Goal: Task Accomplishment & Management: Manage account settings

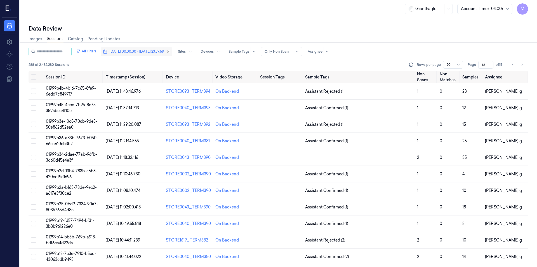
click at [169, 51] on icon "button" at bounding box center [168, 52] width 2 height 2
type input "1"
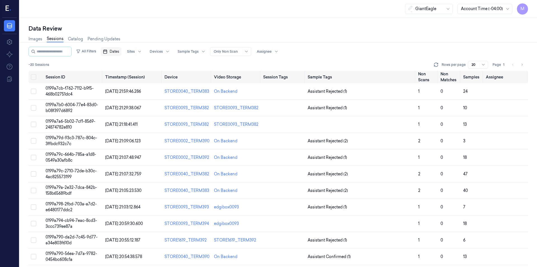
click at [119, 52] on span "Dates" at bounding box center [115, 51] width 10 height 5
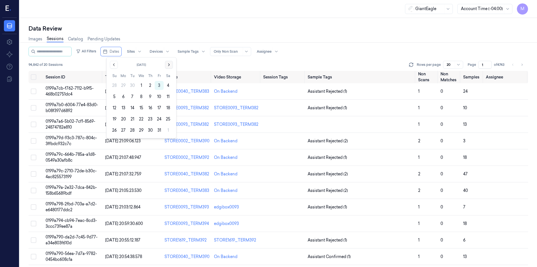
click at [170, 64] on icon "Go to the Next Month" at bounding box center [169, 64] width 4 height 4
click at [109, 65] on div "[DATE] Su Mo Tu We Th Fr Sa 26 27 28 29 30 31 1 2 3 4 5 6 7 8 9 10 11 12 13 14 …" at bounding box center [142, 103] width 70 height 92
click at [117, 65] on button "Go to the Previous Month" at bounding box center [114, 65] width 8 height 8
click at [142, 86] on button "1" at bounding box center [141, 85] width 9 height 9
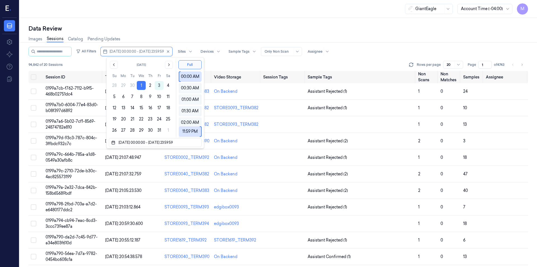
click at [168, 27] on div "Data Review" at bounding box center [279, 29] width 500 height 8
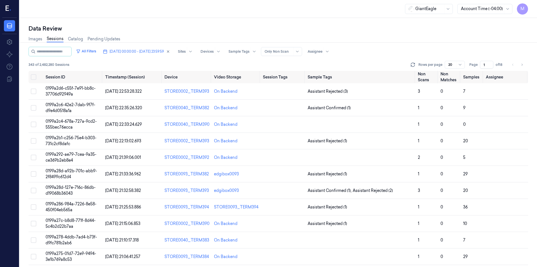
click at [485, 65] on input "1" at bounding box center [486, 65] width 13 height 8
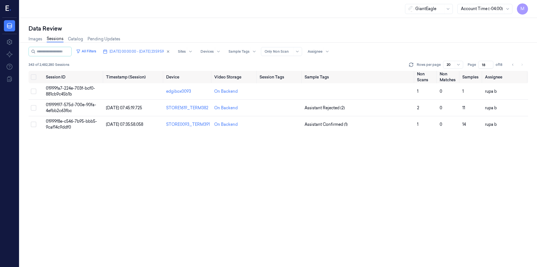
click at [446, 35] on div "Images Sessions Catalog Pending Updates" at bounding box center [279, 39] width 500 height 14
click at [515, 65] on icon "Go to previous page" at bounding box center [513, 64] width 3 height 4
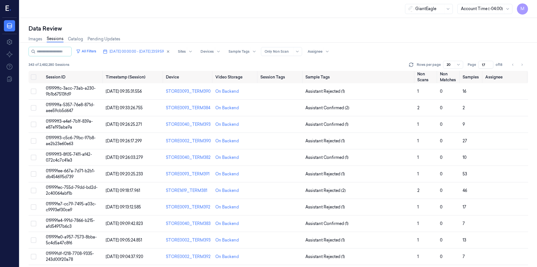
click at [448, 36] on div "Images Sessions Catalog Pending Updates" at bounding box center [279, 39] width 500 height 14
click at [513, 66] on icon "Go to previous page" at bounding box center [513, 64] width 3 height 4
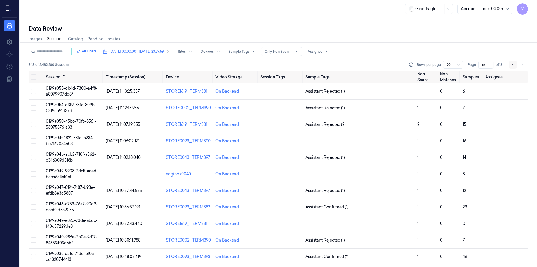
click at [513, 66] on icon "Go to previous page" at bounding box center [513, 64] width 3 height 4
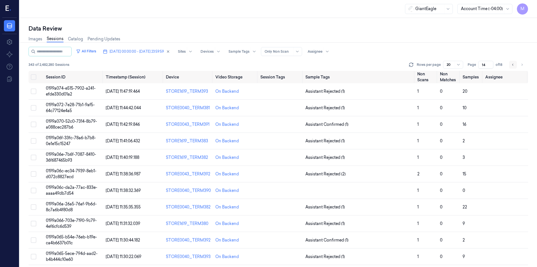
click at [513, 66] on icon "Go to previous page" at bounding box center [513, 64] width 3 height 4
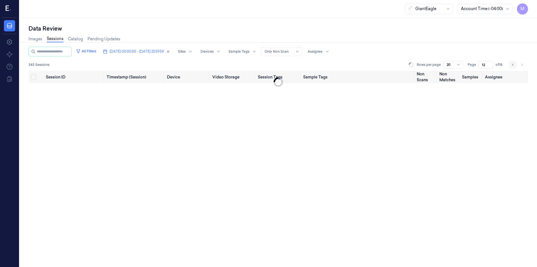
click at [513, 66] on icon "Go to previous page" at bounding box center [513, 64] width 3 height 4
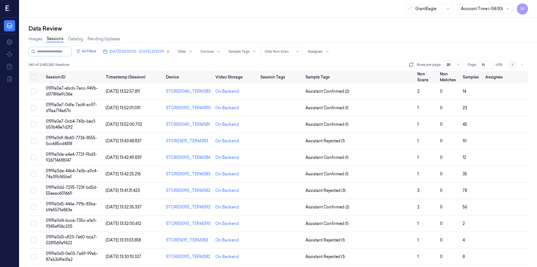
click at [513, 66] on icon "Go to previous page" at bounding box center [513, 64] width 3 height 4
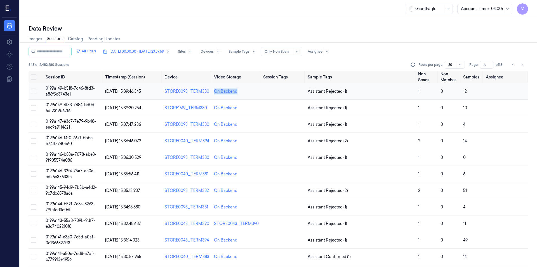
drag, startPoint x: 252, startPoint y: 93, endPoint x: 212, endPoint y: 89, distance: 41.1
click at [212, 89] on td "On Backend" at bounding box center [236, 91] width 49 height 17
copy div "On Backend"
click at [523, 65] on icon "Go to next page" at bounding box center [522, 64] width 3 height 4
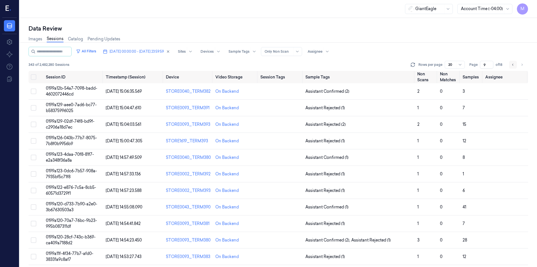
click at [513, 64] on icon "Go to previous page" at bounding box center [512, 65] width 1 height 2
click at [515, 63] on button "Go to previous page" at bounding box center [513, 65] width 8 height 8
click at [513, 64] on icon "Go to previous page" at bounding box center [513, 64] width 3 height 4
click at [512, 66] on icon "Go to previous page" at bounding box center [513, 64] width 3 height 4
click at [510, 65] on button "Go to previous page" at bounding box center [513, 65] width 8 height 8
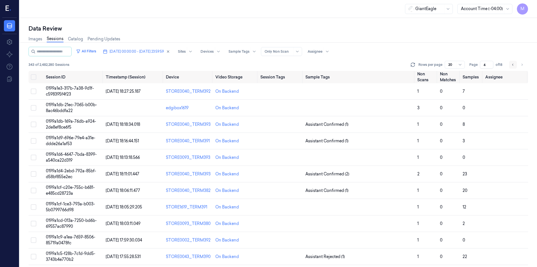
click at [510, 63] on button "Go to previous page" at bounding box center [513, 65] width 8 height 8
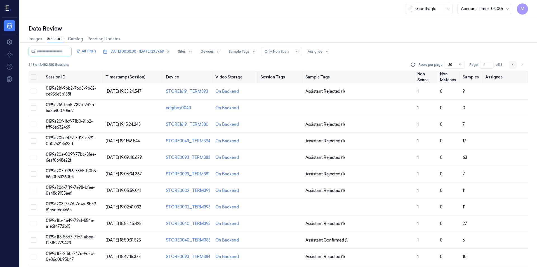
click at [513, 66] on icon "Go to previous page" at bounding box center [513, 64] width 3 height 4
click at [513, 64] on icon "Go to previous page" at bounding box center [512, 65] width 1 height 2
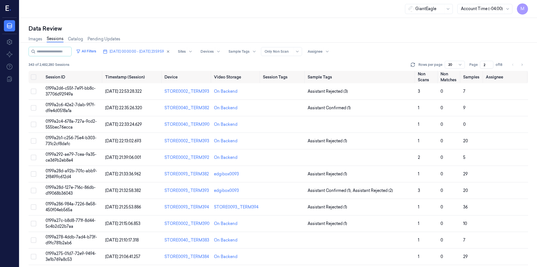
type input "2"
click at [488, 62] on input "2" at bounding box center [486, 65] width 13 height 8
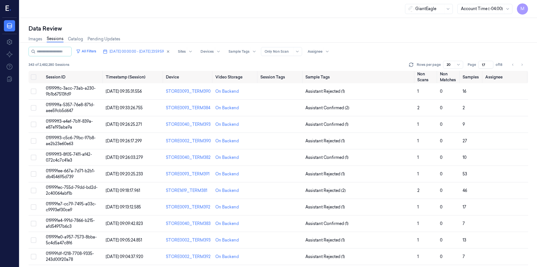
click at [450, 46] on div "Images Sessions Catalog Pending Updates" at bounding box center [279, 39] width 500 height 14
click at [524, 66] on button "Go to next page" at bounding box center [522, 65] width 8 height 8
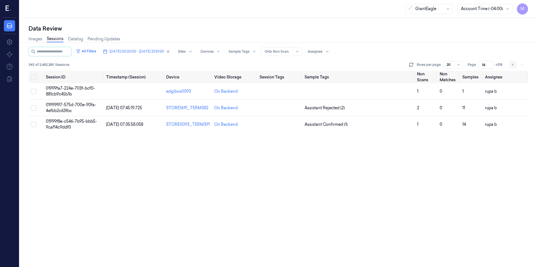
click at [512, 66] on icon "Go to previous page" at bounding box center [513, 64] width 3 height 4
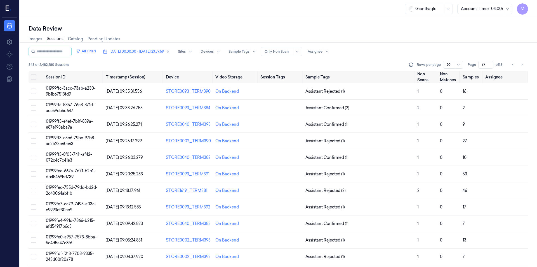
click at [441, 37] on div "Images Sessions Catalog Pending Updates" at bounding box center [279, 39] width 500 height 14
click at [521, 62] on icon "Go to next page" at bounding box center [522, 64] width 3 height 4
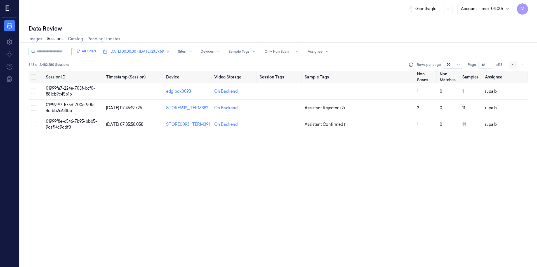
click at [511, 63] on button "Go to previous page" at bounding box center [513, 65] width 8 height 8
type input "17"
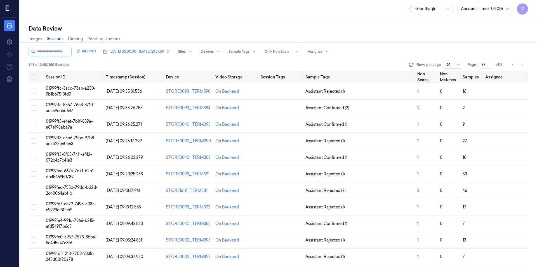
click at [383, 41] on div "Images Sessions Catalog Pending Updates" at bounding box center [279, 39] width 500 height 14
click at [35, 76] on button "Select all" at bounding box center [34, 77] width 6 height 6
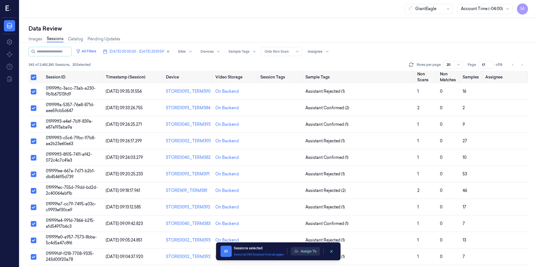
click at [309, 251] on button "Assign To" at bounding box center [305, 251] width 29 height 8
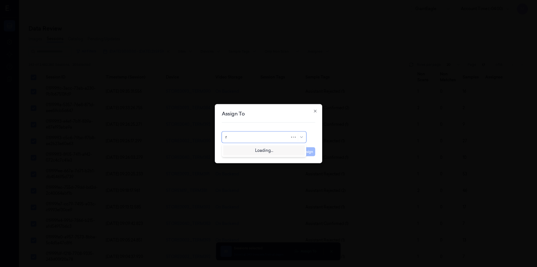
type input "ru"
click at [245, 150] on div "rupa b" at bounding box center [264, 150] width 77 height 6
click at [310, 150] on button "Assign" at bounding box center [307, 151] width 15 height 9
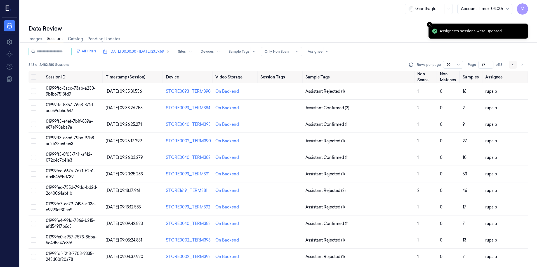
click at [515, 64] on button "Go to previous page" at bounding box center [513, 65] width 8 height 8
type input "16"
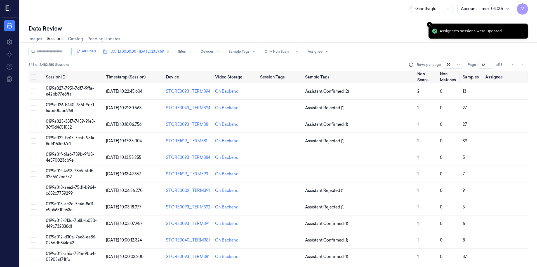
click at [405, 54] on div "All Filters [DATE] 00:00:00 - [DATE] 23:59:59 Sites Devices Sample Tags Alert T…" at bounding box center [279, 52] width 500 height 10
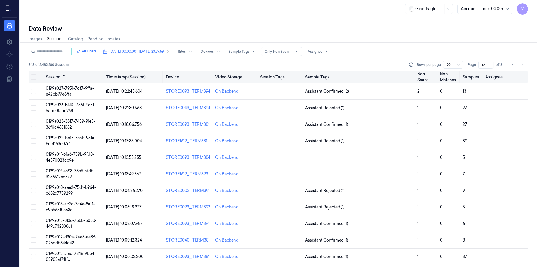
click at [31, 78] on button "Select all" at bounding box center [34, 77] width 6 height 6
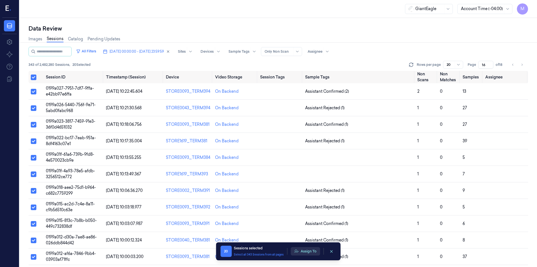
click at [316, 250] on button "Assign To" at bounding box center [305, 251] width 29 height 8
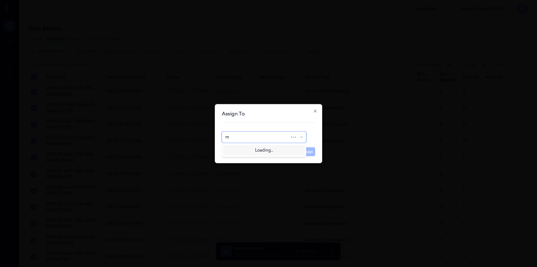
type input "mo"
click at [242, 150] on div "[PERSON_NAME]" at bounding box center [243, 150] width 34 height 6
click at [309, 152] on button "Assign" at bounding box center [307, 151] width 15 height 9
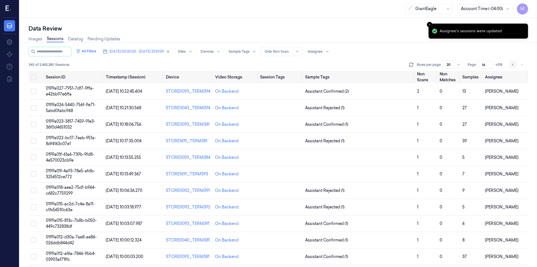
click at [512, 68] on button "Go to previous page" at bounding box center [513, 65] width 8 height 8
type input "15"
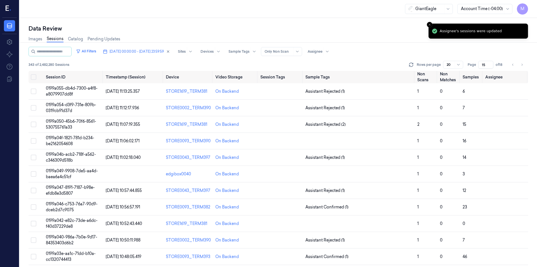
click at [375, 39] on div "Images Sessions Catalog Pending Updates" at bounding box center [279, 39] width 500 height 14
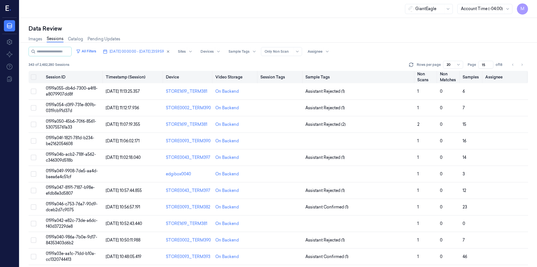
click at [31, 79] on button "Select all" at bounding box center [34, 77] width 6 height 6
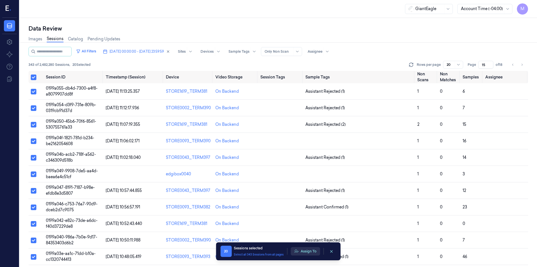
click at [306, 252] on button "Assign To" at bounding box center [305, 251] width 29 height 8
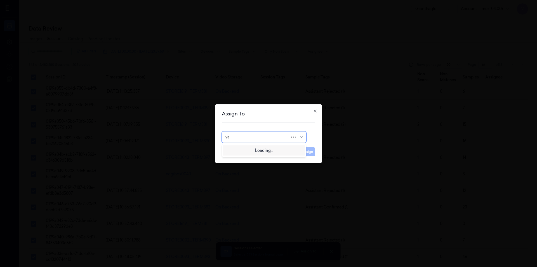
type input "var"
click at [248, 159] on div "[PERSON_NAME] g" at bounding box center [264, 159] width 77 height 6
click at [307, 154] on button "Assign" at bounding box center [307, 151] width 15 height 9
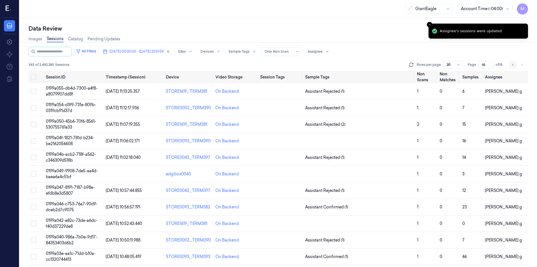
click at [512, 64] on icon "Go to previous page" at bounding box center [513, 64] width 3 height 4
type input "14"
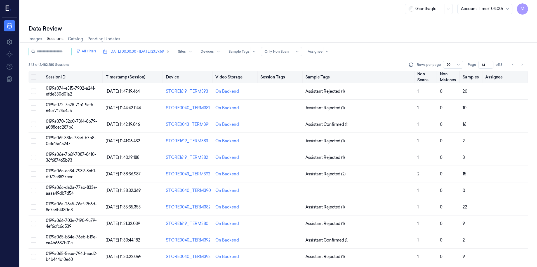
click at [35, 77] on button "Select all" at bounding box center [34, 77] width 6 height 6
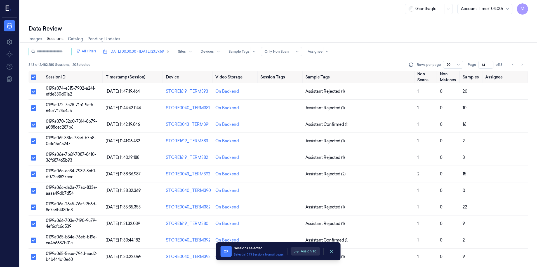
click at [300, 253] on button "Assign To" at bounding box center [305, 251] width 29 height 8
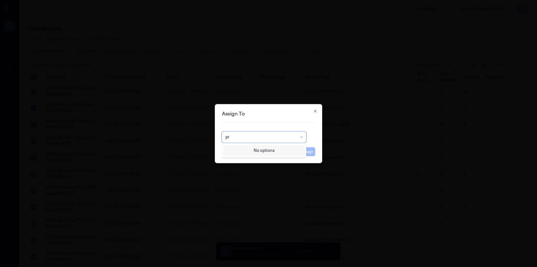
type input "p"
type input "ko"
click at [240, 149] on div "korisetty prem" at bounding box center [239, 150] width 27 height 6
click at [305, 152] on button "Assign" at bounding box center [307, 151] width 15 height 9
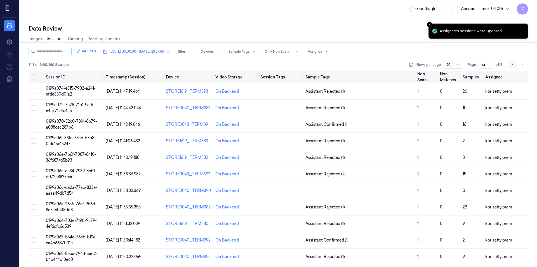
click at [514, 62] on button "Go to previous page" at bounding box center [513, 65] width 8 height 8
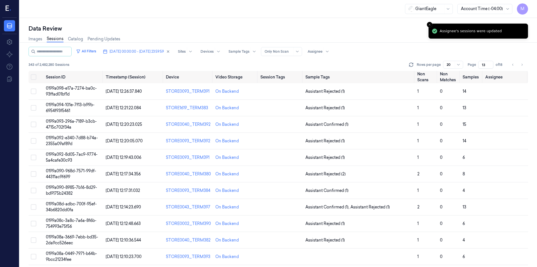
click at [362, 62] on div "343 of 2,482,280 Sessions Rows per page 20 Page 13 of 18" at bounding box center [279, 65] width 500 height 8
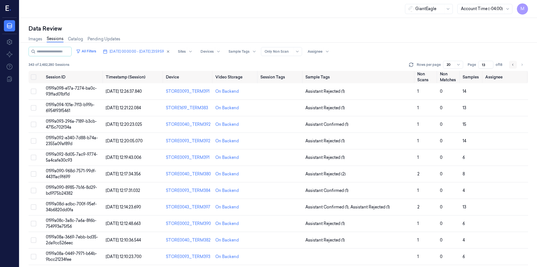
click at [514, 68] on button "Go to previous page" at bounding box center [513, 65] width 8 height 8
click at [523, 65] on icon "Go to next page" at bounding box center [522, 64] width 3 height 4
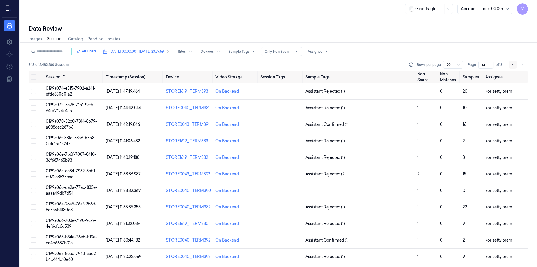
click at [514, 66] on icon "Go to previous page" at bounding box center [513, 64] width 3 height 4
type input "13"
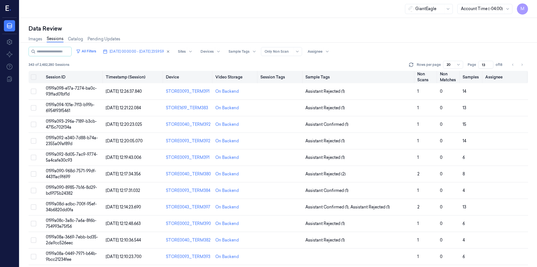
click at [32, 77] on button "Select all" at bounding box center [34, 77] width 6 height 6
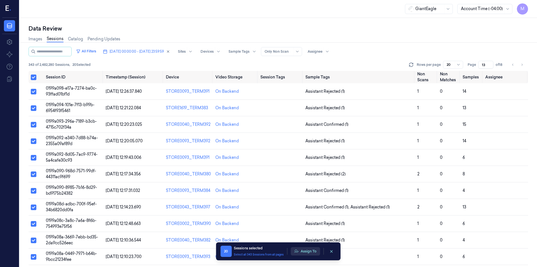
click at [316, 250] on button "Assign To" at bounding box center [305, 251] width 29 height 8
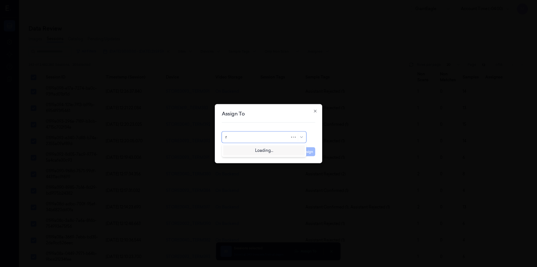
type input "ru"
click at [261, 150] on div "rupa b" at bounding box center [264, 150] width 77 height 6
click at [309, 151] on button "Assign" at bounding box center [307, 151] width 15 height 9
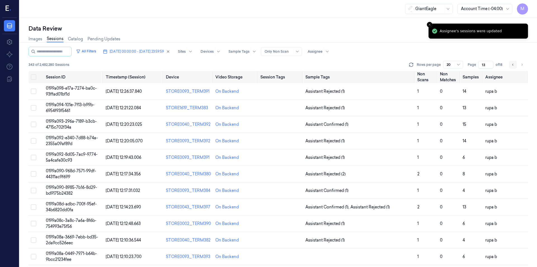
click at [511, 64] on button "Go to previous page" at bounding box center [513, 65] width 8 height 8
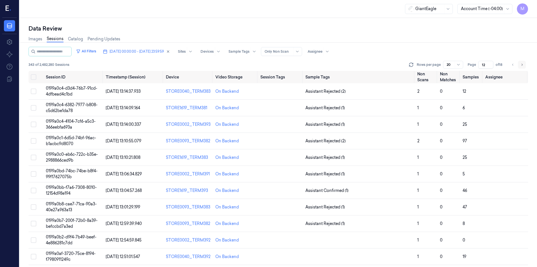
click at [520, 64] on button "Go to next page" at bounding box center [522, 65] width 8 height 8
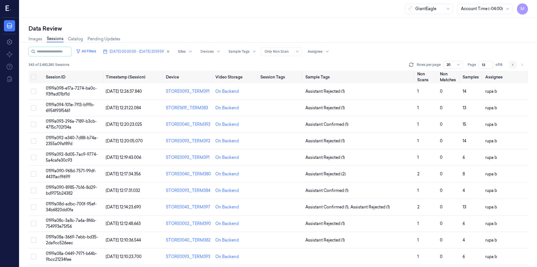
click at [513, 66] on icon "Go to previous page" at bounding box center [513, 64] width 3 height 4
type input "12"
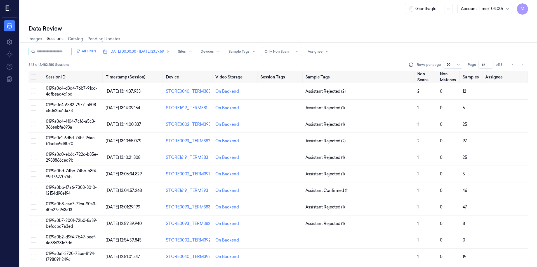
click at [385, 36] on div "Images Sessions Catalog Pending Updates" at bounding box center [279, 39] width 500 height 14
click at [33, 75] on button "Select all" at bounding box center [34, 77] width 6 height 6
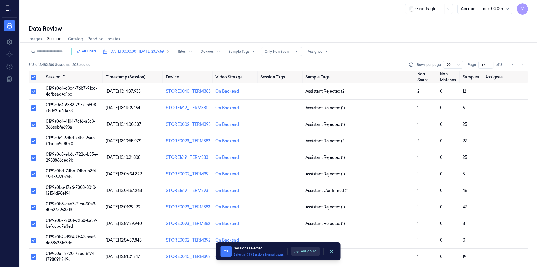
click at [301, 251] on button "Assign To" at bounding box center [305, 251] width 29 height 8
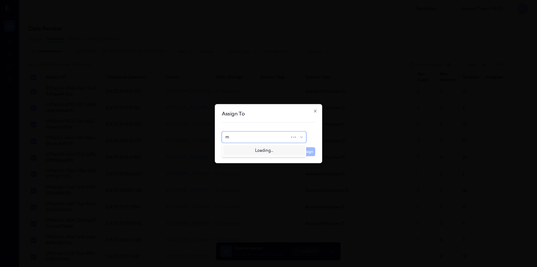
type input "mo"
click at [243, 148] on div "[PERSON_NAME]" at bounding box center [243, 150] width 34 height 6
click at [307, 152] on button "Assign" at bounding box center [307, 151] width 15 height 9
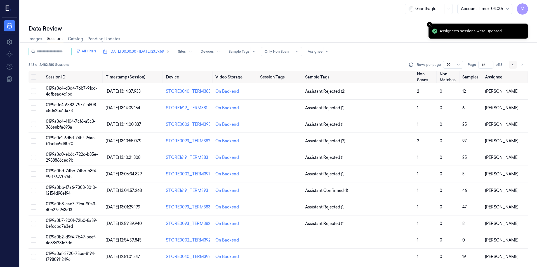
click at [513, 66] on icon "Go to previous page" at bounding box center [513, 64] width 3 height 4
type input "11"
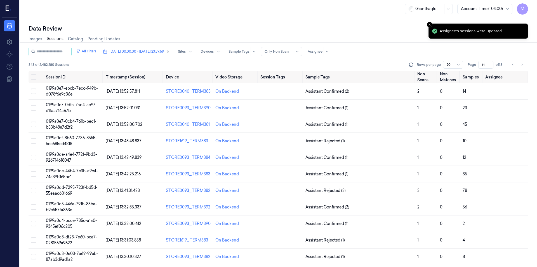
click at [377, 41] on div "Images Sessions Catalog Pending Updates" at bounding box center [279, 39] width 500 height 14
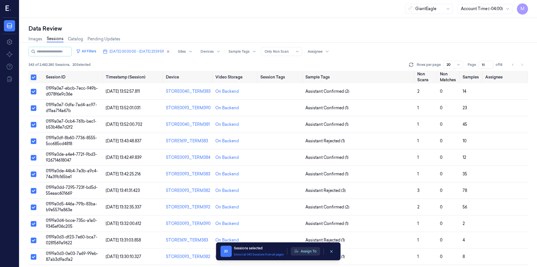
click at [310, 251] on button "Assign To" at bounding box center [305, 251] width 29 height 8
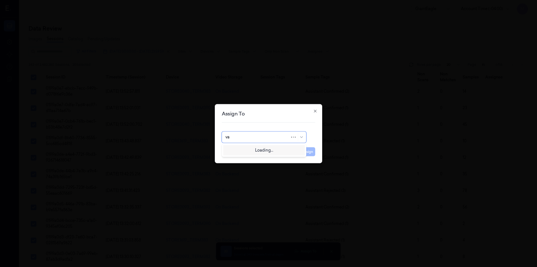
type input "var"
click at [243, 158] on div "[PERSON_NAME] g" at bounding box center [264, 159] width 77 height 6
click at [310, 152] on button "Assign" at bounding box center [307, 151] width 15 height 9
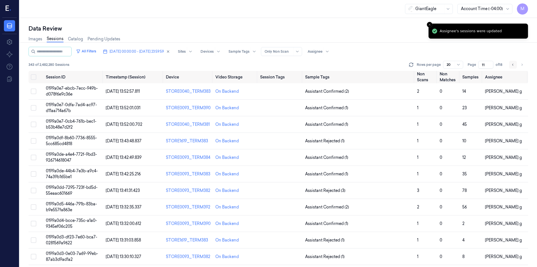
click at [514, 67] on button "Go to previous page" at bounding box center [513, 65] width 8 height 8
type input "10"
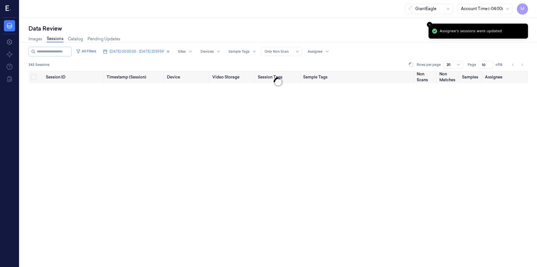
click at [392, 45] on div "Images Sessions Catalog Pending Updates" at bounding box center [279, 39] width 500 height 14
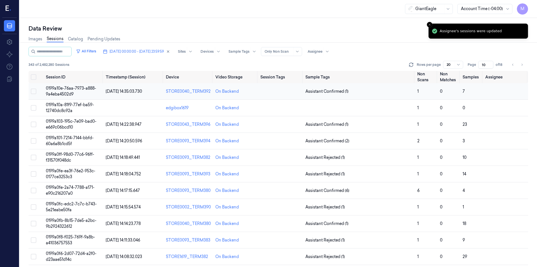
click at [33, 90] on button "Select row" at bounding box center [34, 91] width 6 height 6
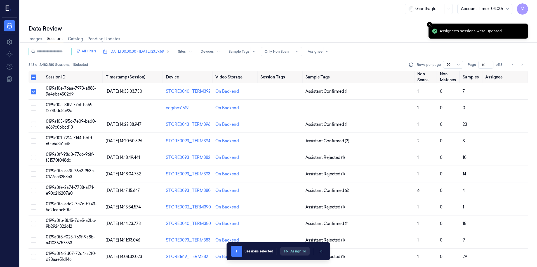
click at [307, 248] on button "Assign To" at bounding box center [294, 251] width 29 height 8
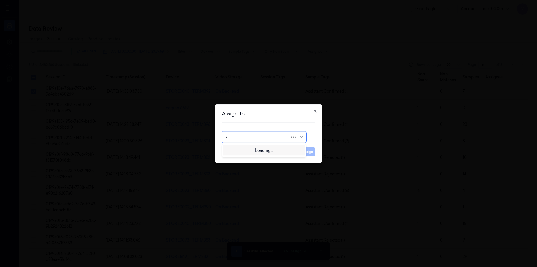
type input "ko"
click at [246, 149] on div "korisetty prem" at bounding box center [239, 150] width 27 height 6
click at [312, 153] on button "Assign" at bounding box center [307, 151] width 15 height 9
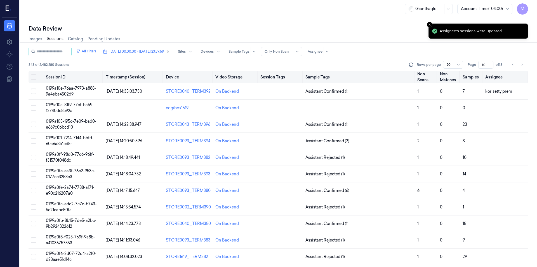
click at [32, 75] on button "Select all" at bounding box center [34, 77] width 6 height 6
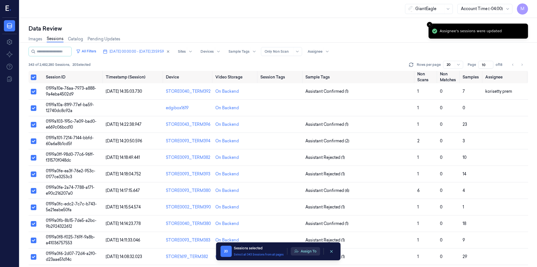
click at [308, 252] on button "Assign To" at bounding box center [305, 251] width 29 height 8
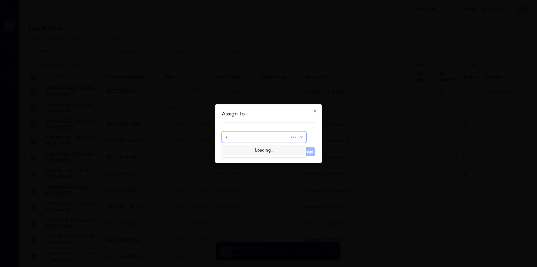
type input "ko"
click at [238, 148] on div "korisetty prem" at bounding box center [239, 150] width 27 height 6
click at [310, 153] on button "Assign" at bounding box center [307, 151] width 15 height 9
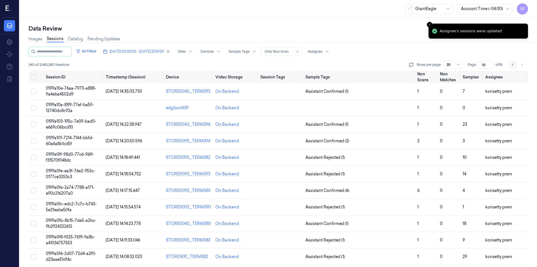
click at [513, 66] on icon "Go to previous page" at bounding box center [513, 64] width 3 height 4
type input "9"
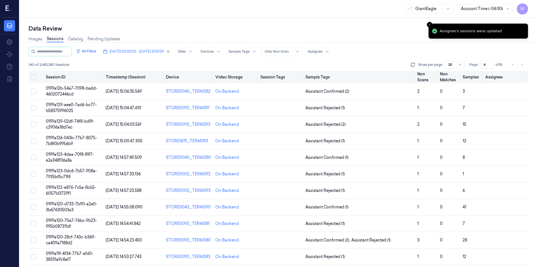
click at [35, 77] on button "Select all" at bounding box center [34, 77] width 6 height 6
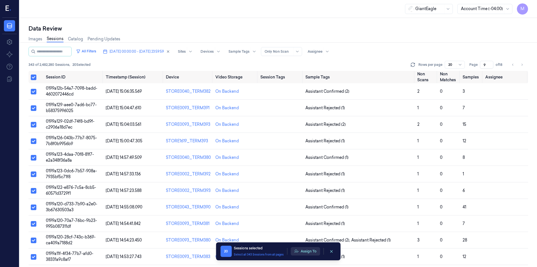
click at [308, 250] on button "Assign To" at bounding box center [305, 251] width 29 height 8
click at [306, 252] on button "Assign To" at bounding box center [305, 251] width 29 height 8
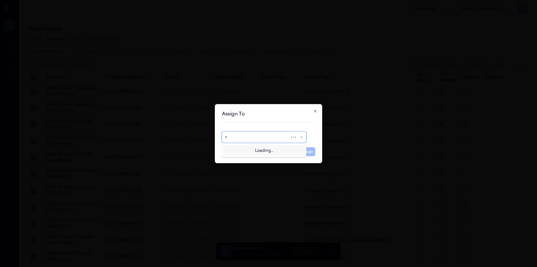
type input "ru"
click at [240, 149] on div "rupa b" at bounding box center [264, 150] width 77 height 6
click at [308, 153] on button "Assign" at bounding box center [307, 151] width 15 height 9
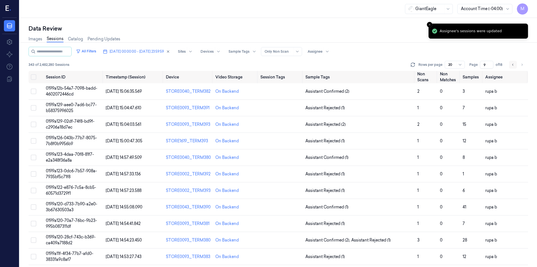
click at [514, 64] on icon "Go to previous page" at bounding box center [513, 64] width 3 height 4
type input "8"
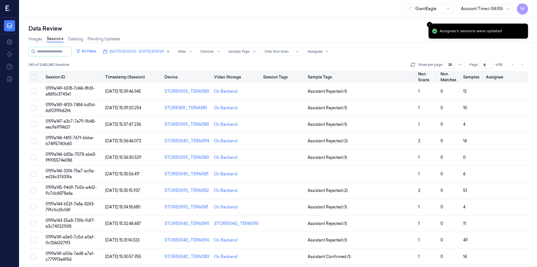
click at [34, 79] on button "Select all" at bounding box center [34, 77] width 6 height 6
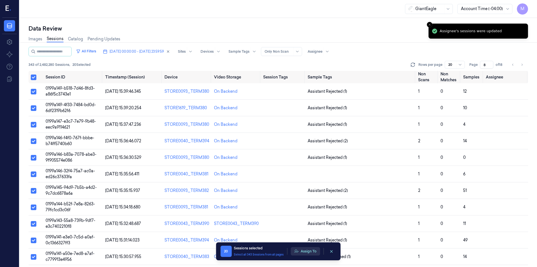
click at [301, 250] on button "Assign To" at bounding box center [305, 251] width 29 height 8
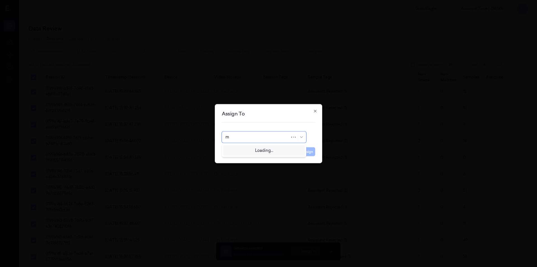
type input "mo"
click at [259, 149] on div "[PERSON_NAME]" at bounding box center [264, 150] width 77 height 6
click at [310, 149] on button "Assign" at bounding box center [307, 151] width 15 height 9
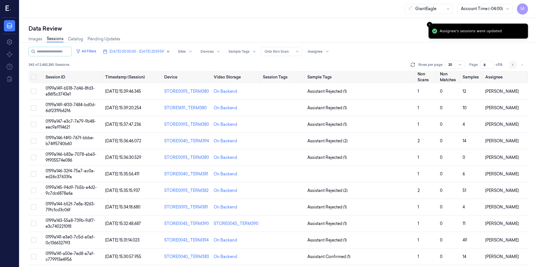
click at [516, 65] on button "Go to previous page" at bounding box center [513, 65] width 8 height 8
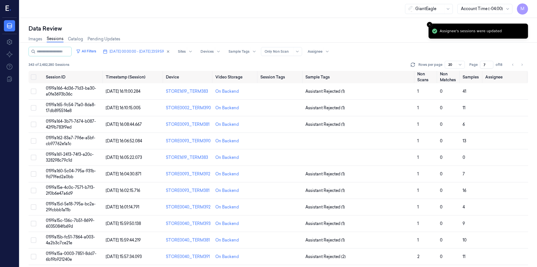
click at [370, 47] on div "All Filters [DATE] 00:00:00 - [DATE] 23:59:59 Sites Devices Sample Tags Alert T…" at bounding box center [279, 52] width 500 height 10
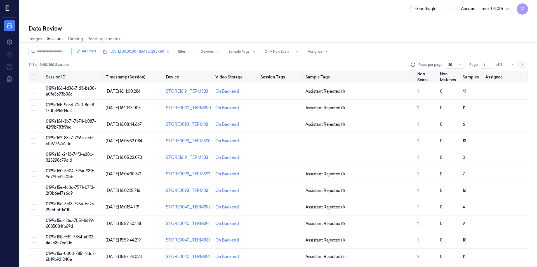
click at [521, 64] on icon "Go to next page" at bounding box center [522, 64] width 3 height 4
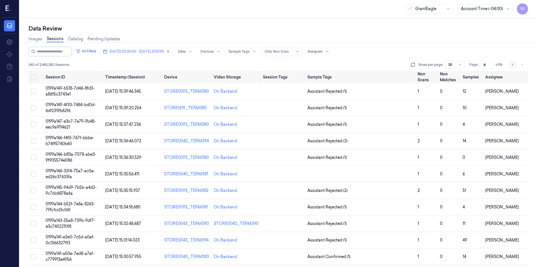
click at [516, 66] on button "Go to previous page" at bounding box center [513, 65] width 8 height 8
type input "7"
